Goal: Find specific page/section: Find specific page/section

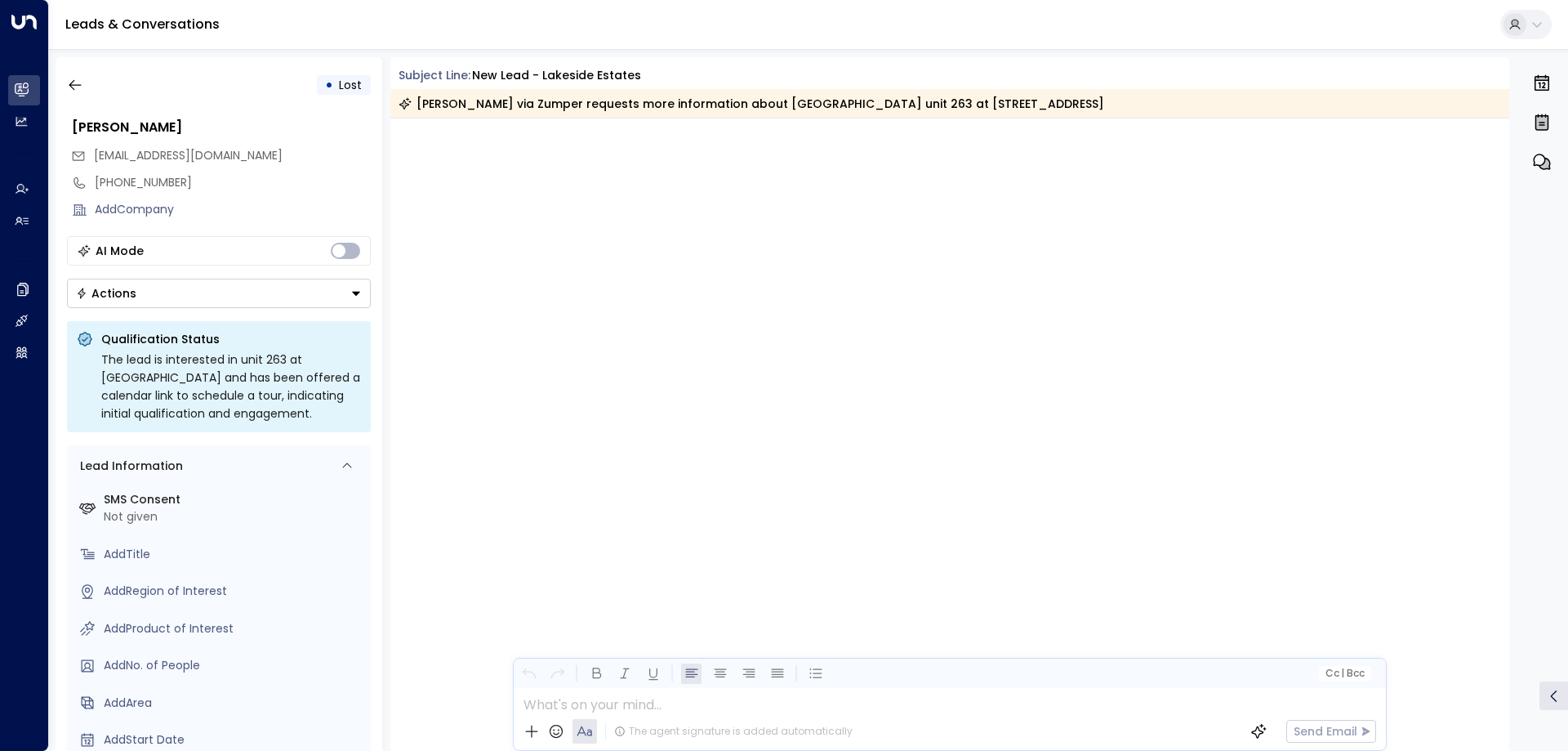
scroll to position [3135, 0]
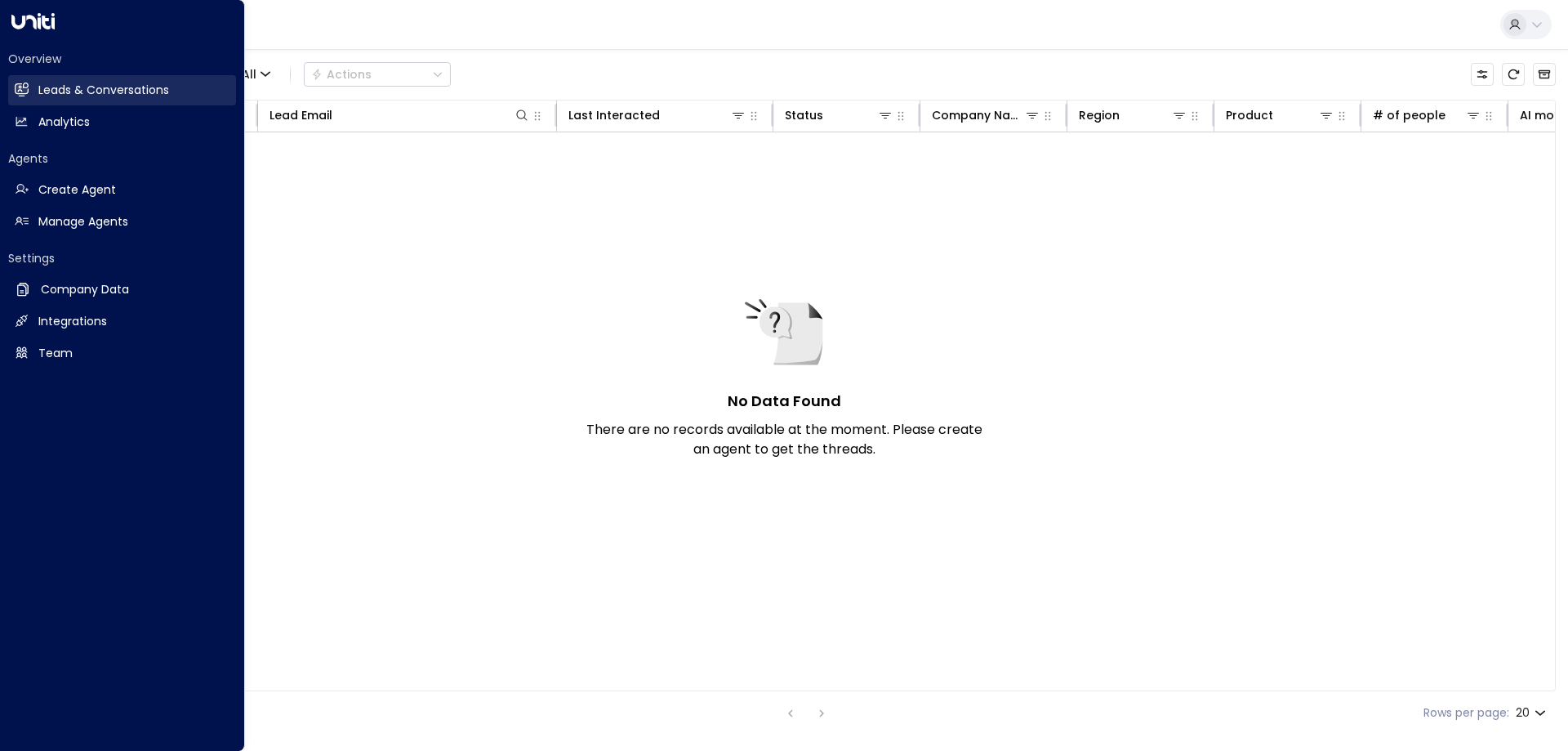
click at [73, 87] on h2 "Leads & Conversations" at bounding box center [103, 90] width 131 height 17
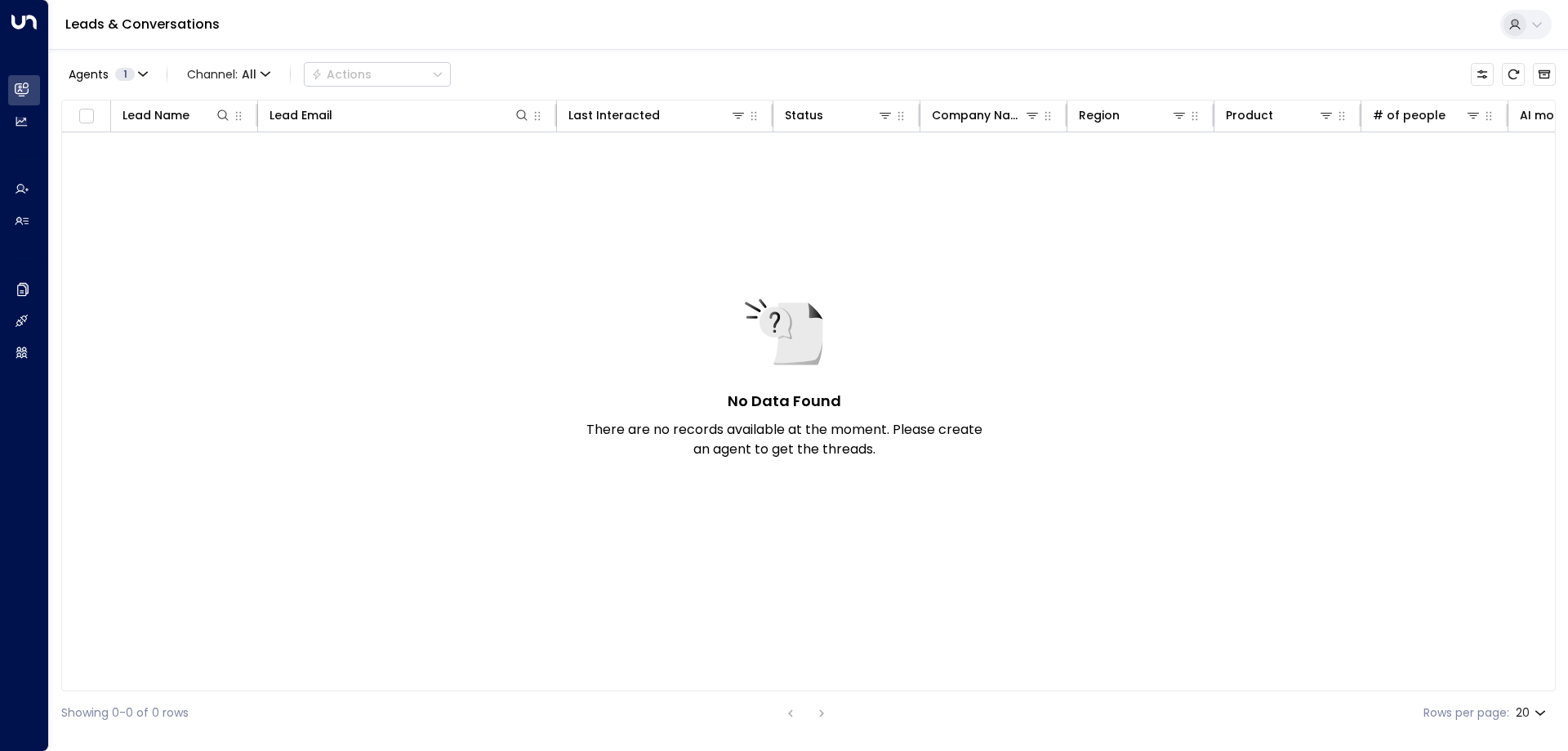
click at [507, 45] on div "Leads & Conversations" at bounding box center [808, 25] width 1519 height 50
click at [1518, 17] on div at bounding box center [1515, 25] width 23 height 23
click at [1519, 17] on div at bounding box center [784, 375] width 1568 height 751
click at [136, 81] on button "Agents 1" at bounding box center [108, 75] width 93 height 23
click at [258, 155] on button "Apply" at bounding box center [276, 148] width 47 height 23
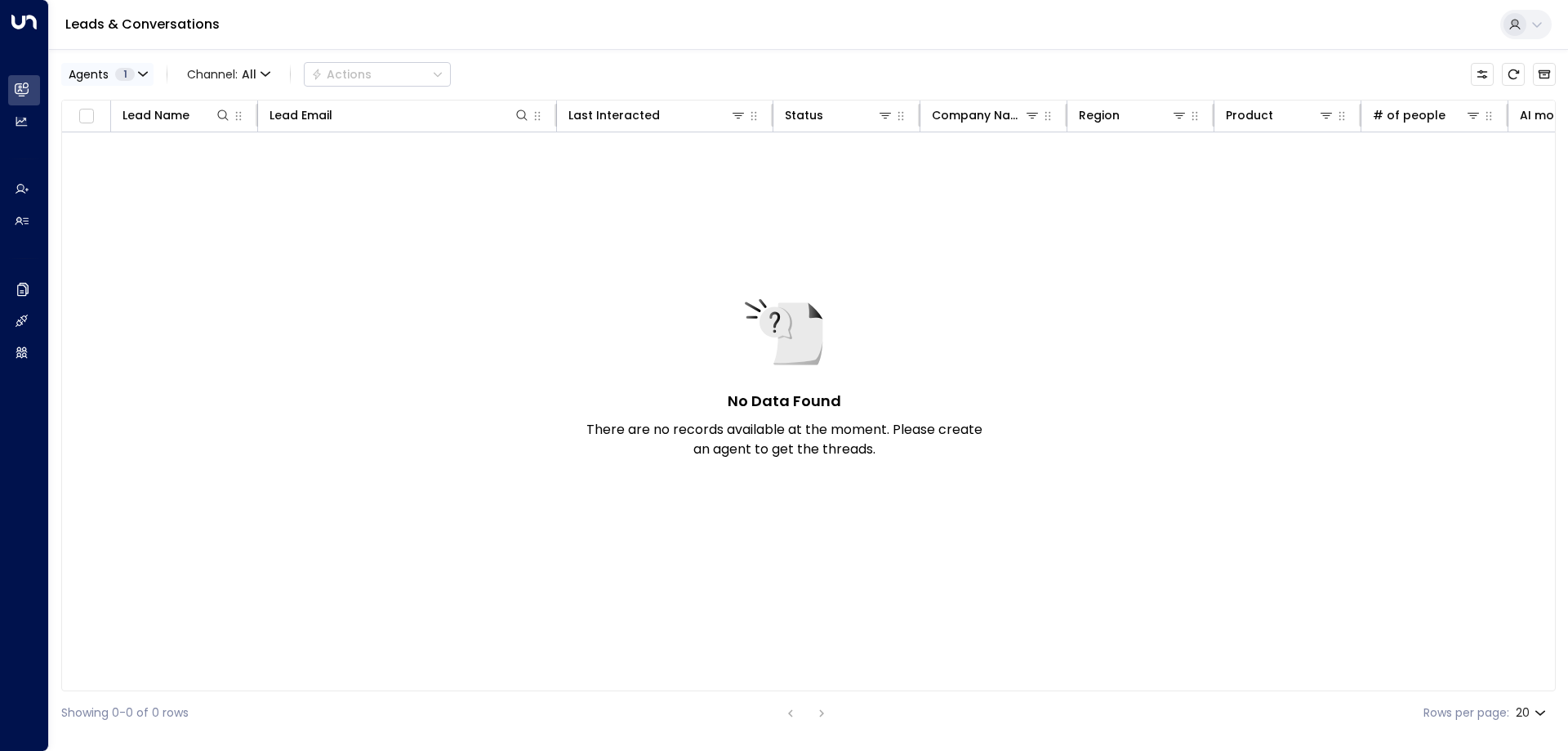
click at [135, 69] on button "Agents 1" at bounding box center [108, 75] width 93 height 23
click at [150, 148] on button "Clear" at bounding box center [157, 148] width 33 height 13
click at [285, 25] on div at bounding box center [784, 375] width 1568 height 751
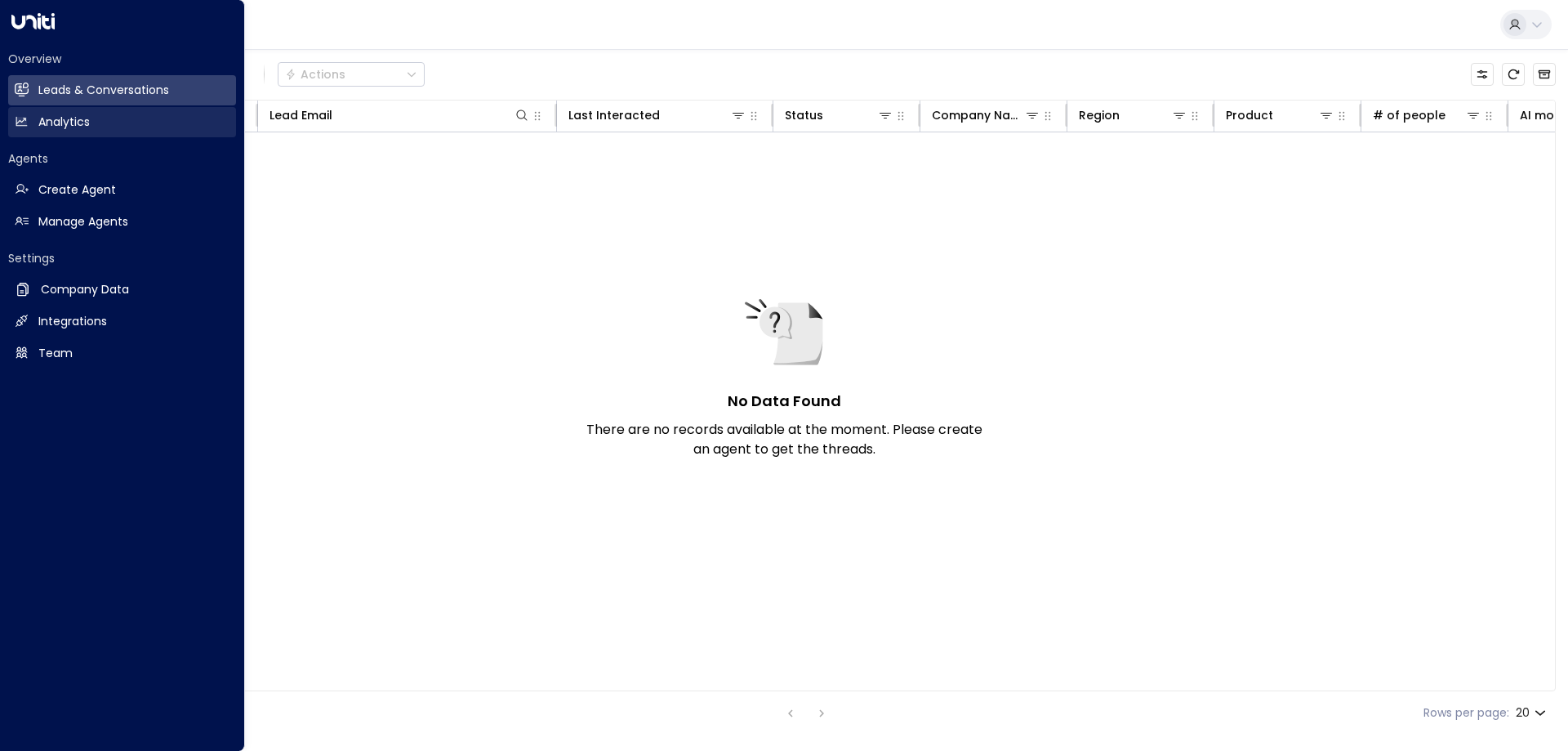
click at [34, 119] on link "Analytics Analytics" at bounding box center [122, 122] width 228 height 30
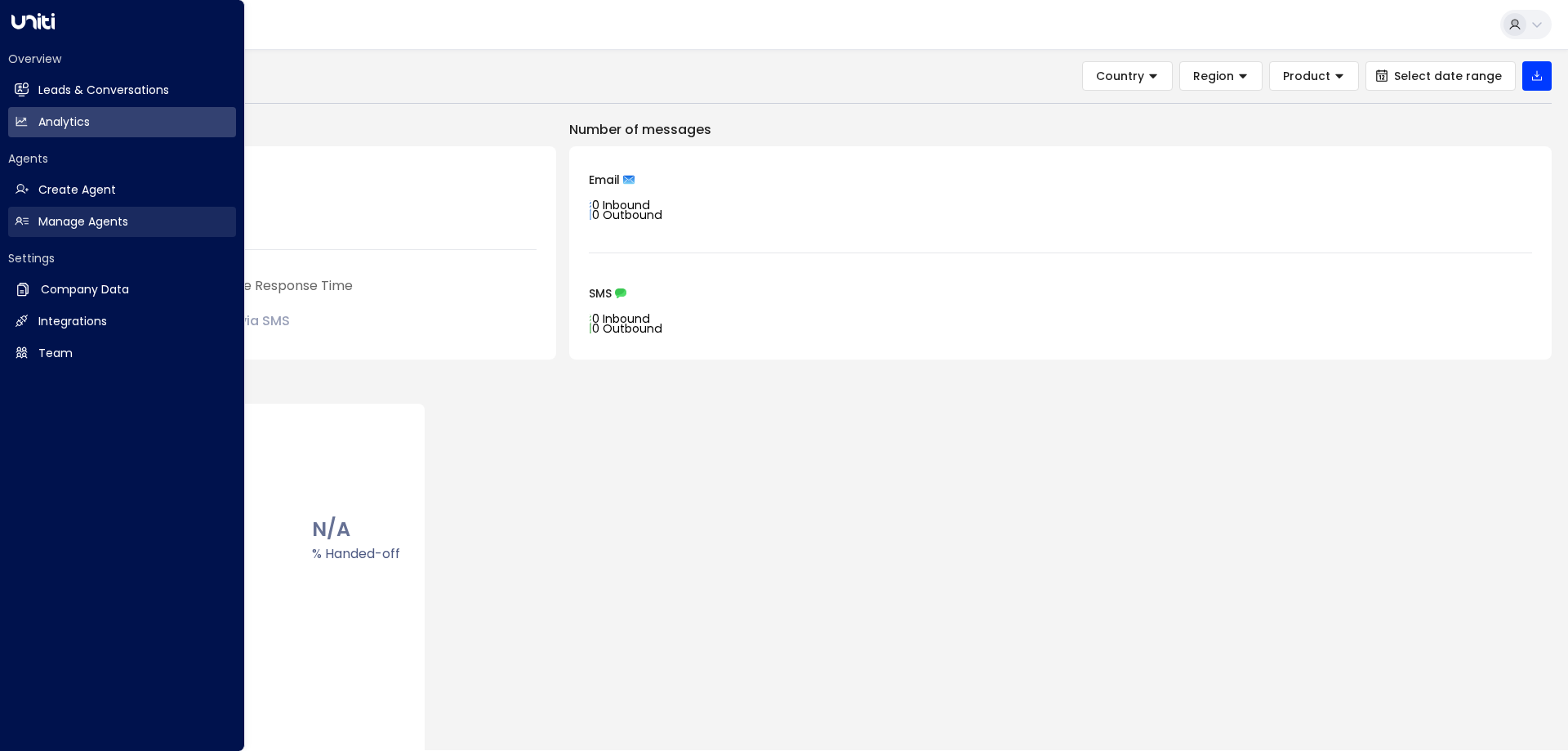
click at [97, 226] on h2 "Manage Agents" at bounding box center [83, 221] width 90 height 17
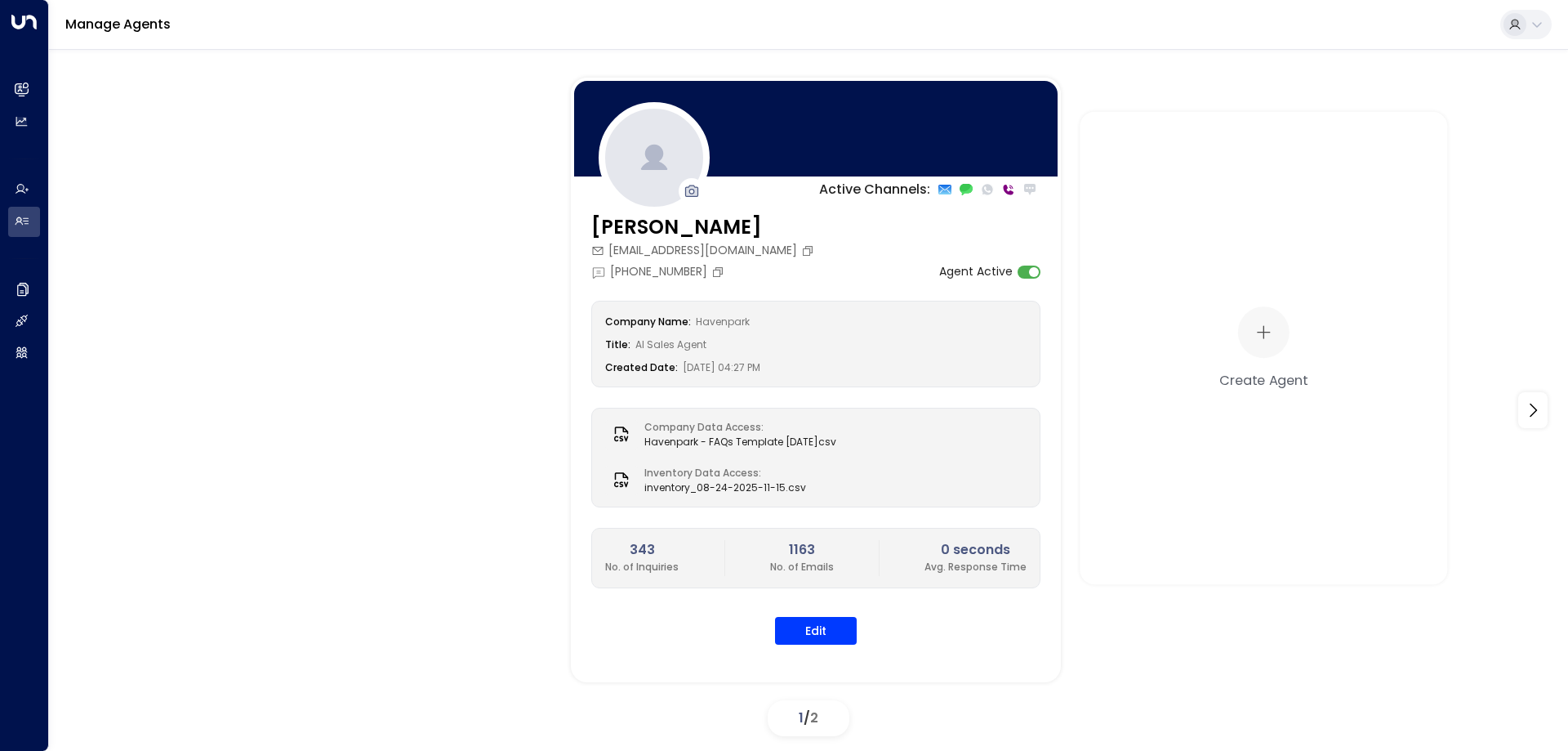
click at [273, 33] on div "Manage Agents" at bounding box center [808, 25] width 1519 height 50
click at [19, 85] on icon at bounding box center [21, 88] width 13 height 10
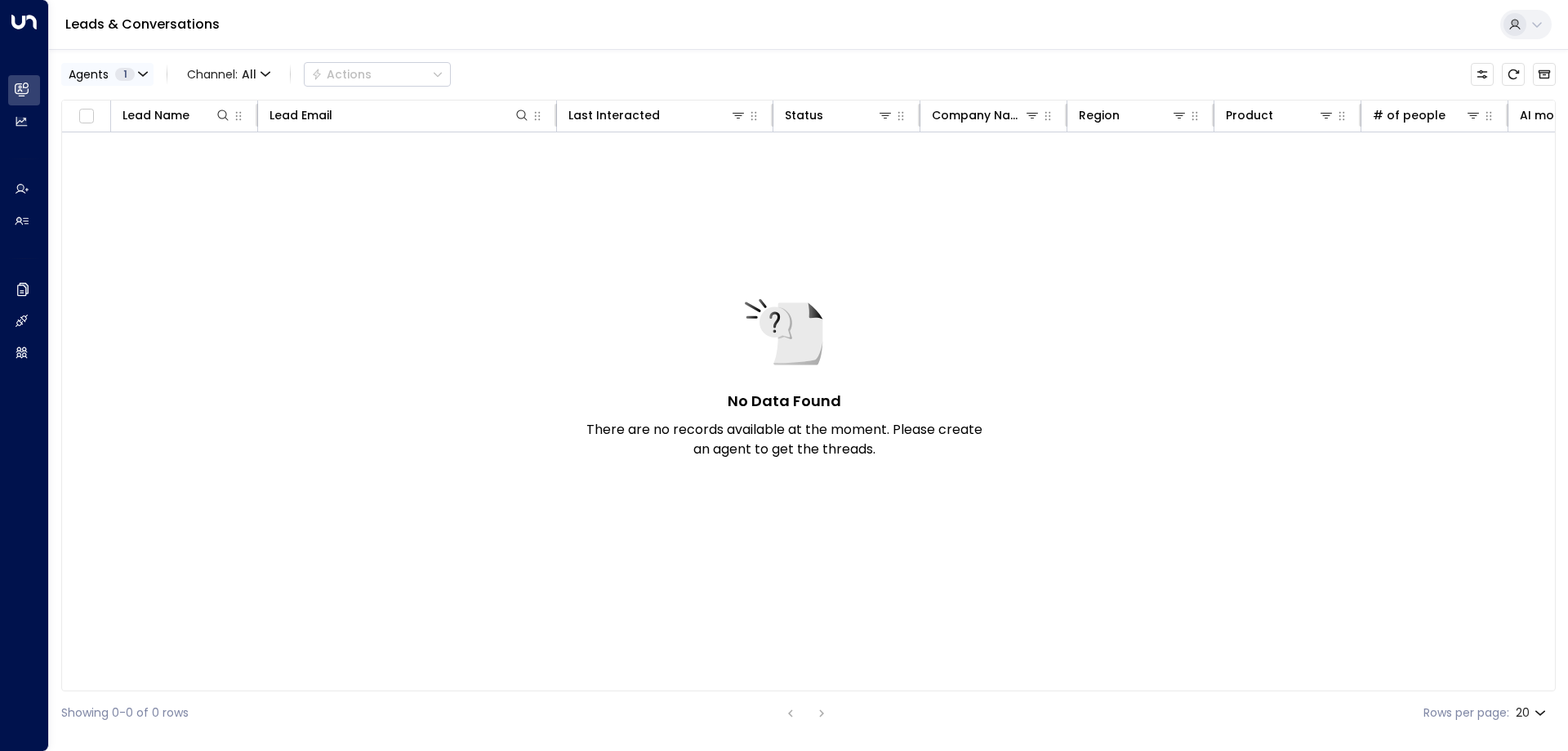
click at [123, 79] on span "1" at bounding box center [125, 74] width 20 height 13
click at [130, 72] on div at bounding box center [784, 375] width 1568 height 751
click at [215, 36] on div "Leads & Conversations" at bounding box center [808, 25] width 1519 height 50
click at [258, 22] on div "Leads & Conversations" at bounding box center [808, 25] width 1519 height 50
click at [718, 36] on div "Leads & Conversations" at bounding box center [808, 25] width 1519 height 50
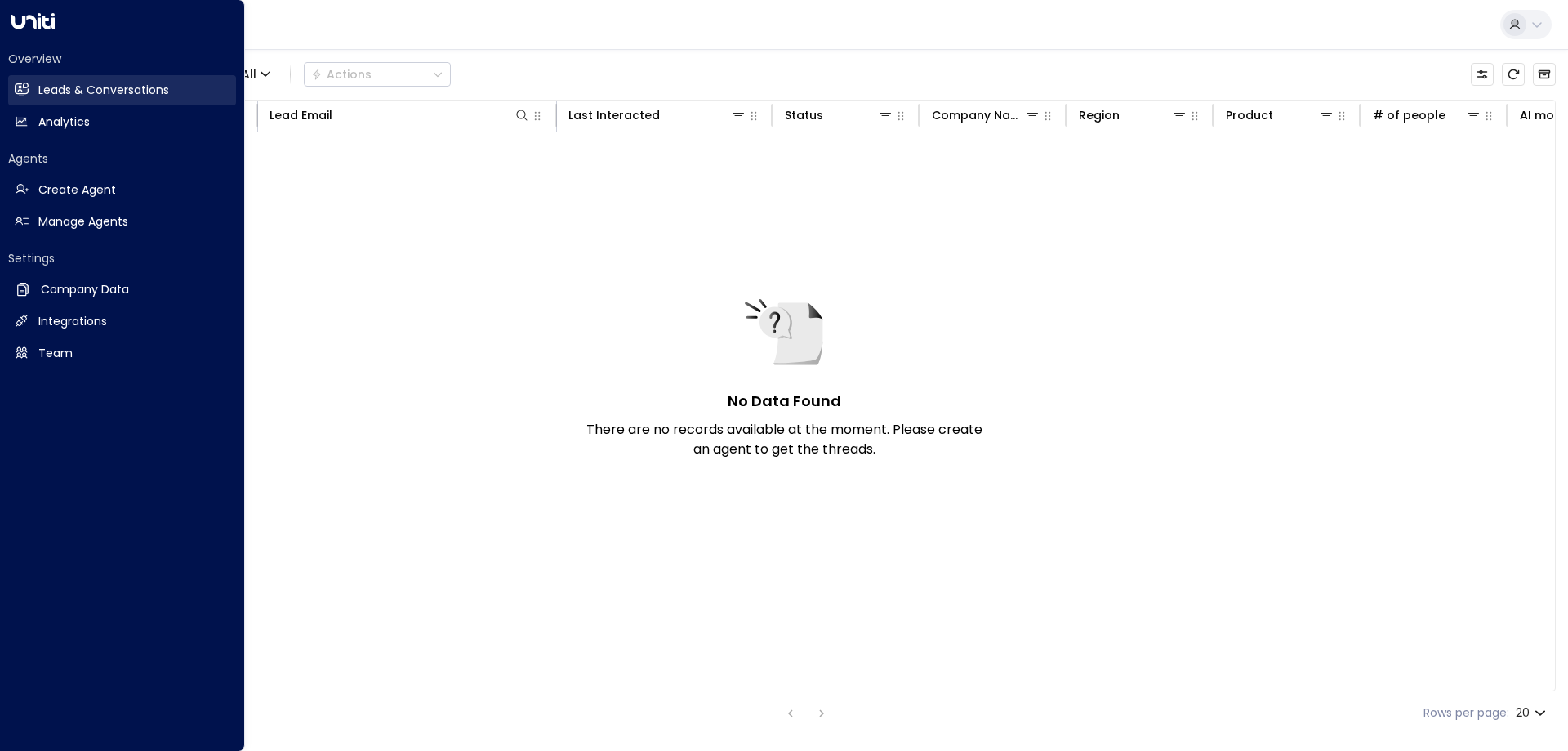
click at [68, 94] on h2 "Leads & Conversations" at bounding box center [103, 90] width 131 height 17
click at [60, 87] on h2 "Leads & Conversations" at bounding box center [103, 90] width 131 height 17
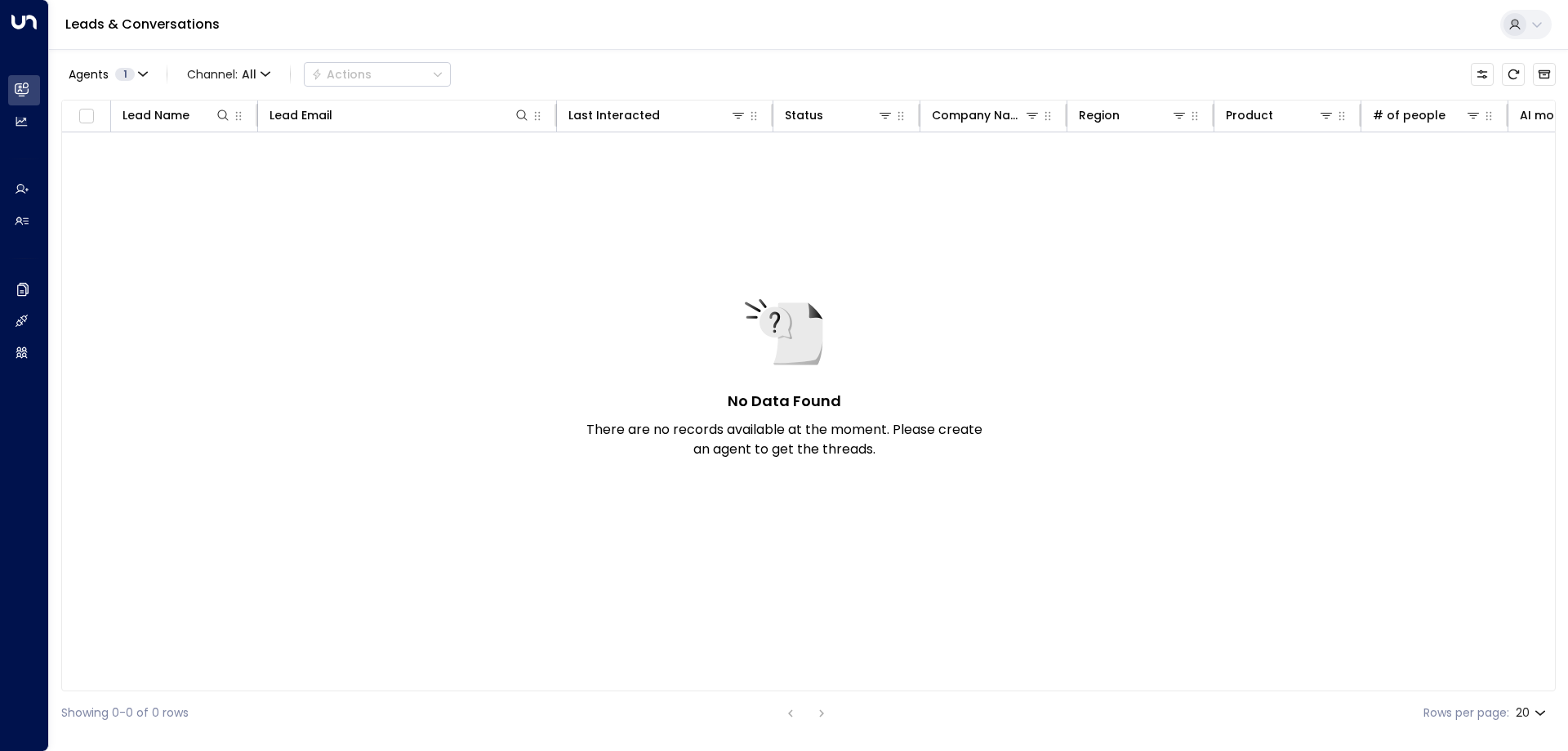
click at [534, 216] on div "No Data Found There are no records available at the moment. Please create an ag…" at bounding box center [1079, 394] width 2035 height 522
click at [126, 70] on span "1" at bounding box center [125, 74] width 20 height 13
click at [133, 68] on div at bounding box center [784, 375] width 1568 height 751
click at [353, 385] on div "No Data Found There are no records available at the moment. Please create an ag…" at bounding box center [1079, 394] width 2035 height 522
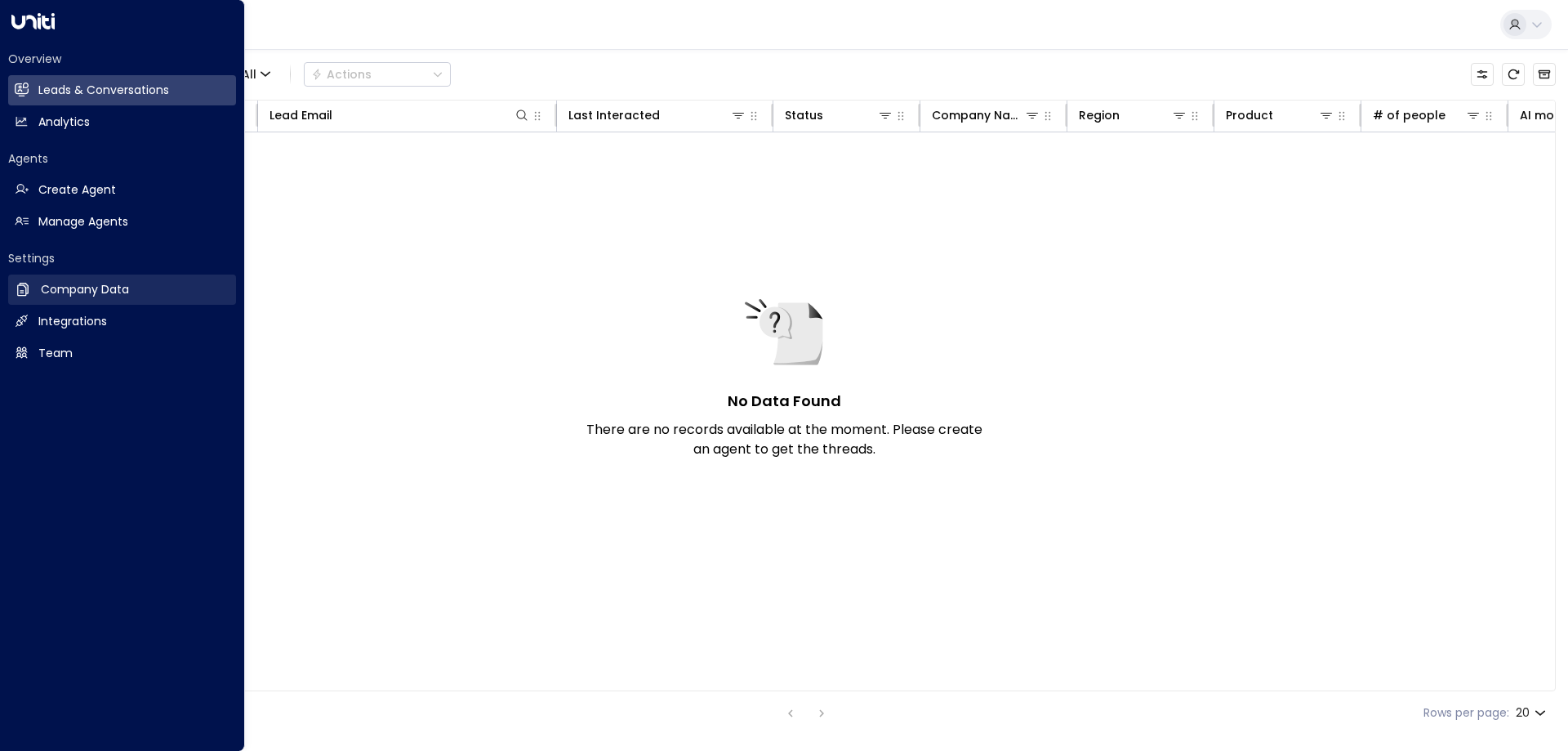
click at [45, 300] on link "Company Data Company Data" at bounding box center [122, 290] width 228 height 30
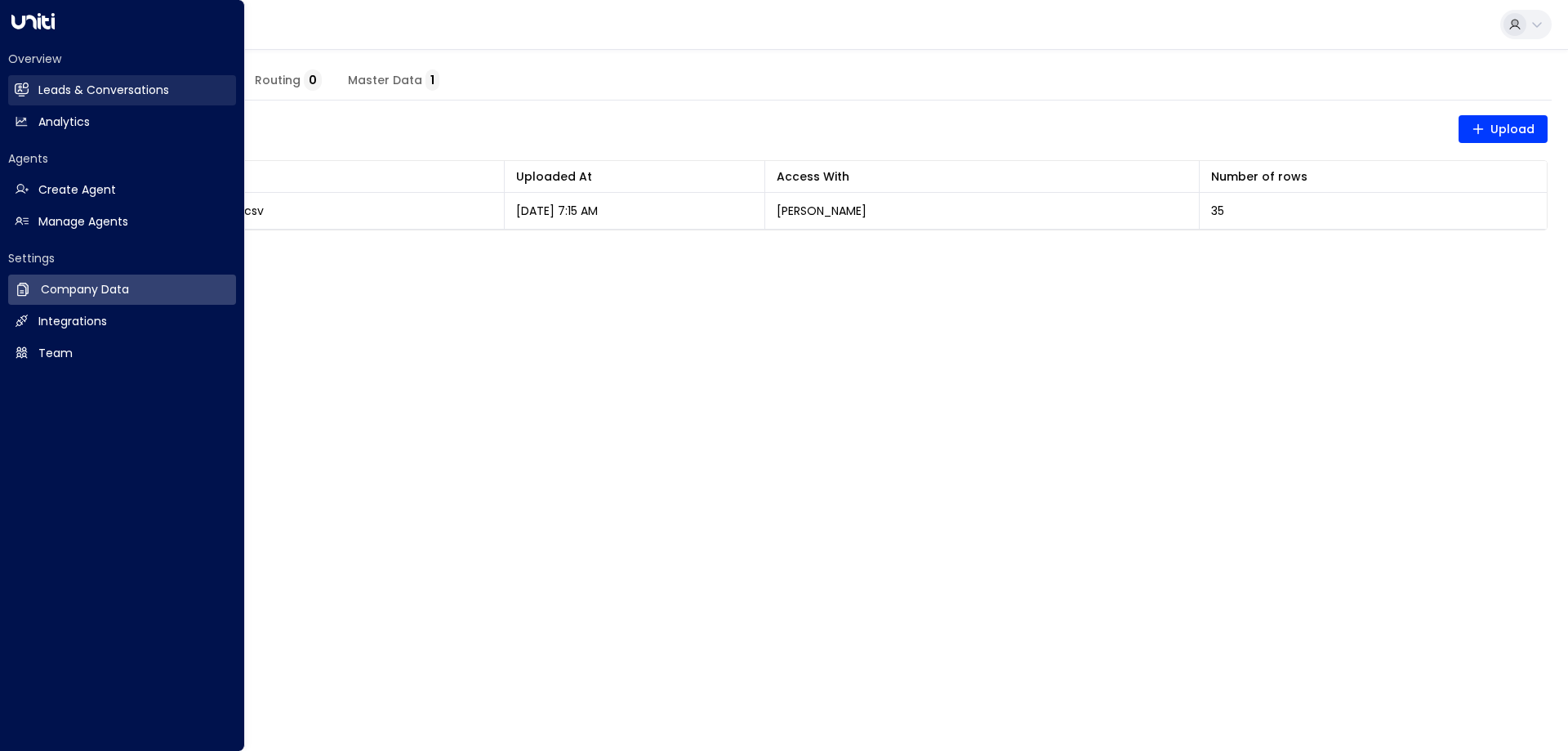
click at [102, 86] on h2 "Leads & Conversations" at bounding box center [103, 90] width 131 height 17
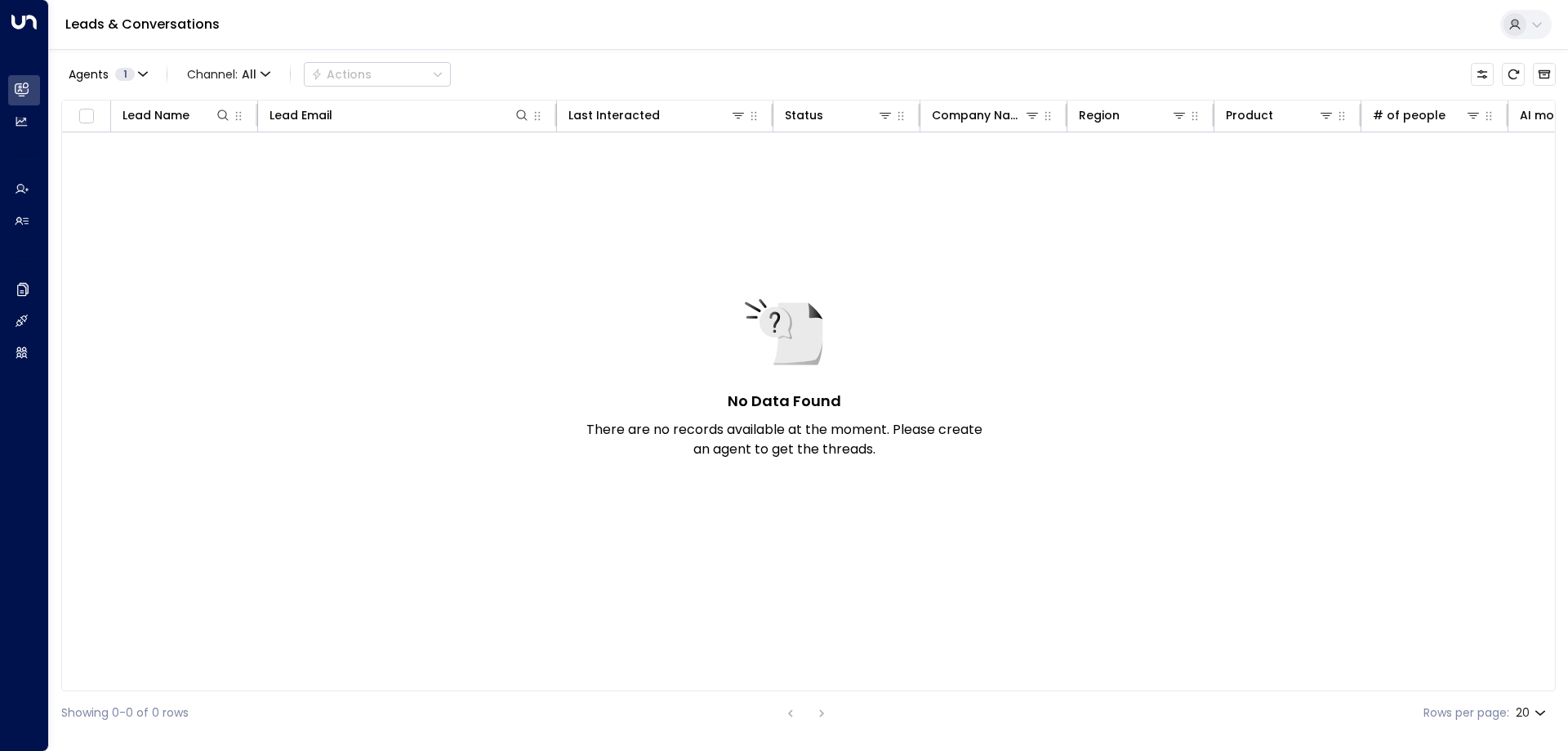
click at [219, 192] on div "No Data Found There are no records available at the moment. Please create an ag…" at bounding box center [1079, 394] width 2035 height 522
